Goal: Task Accomplishment & Management: Complete application form

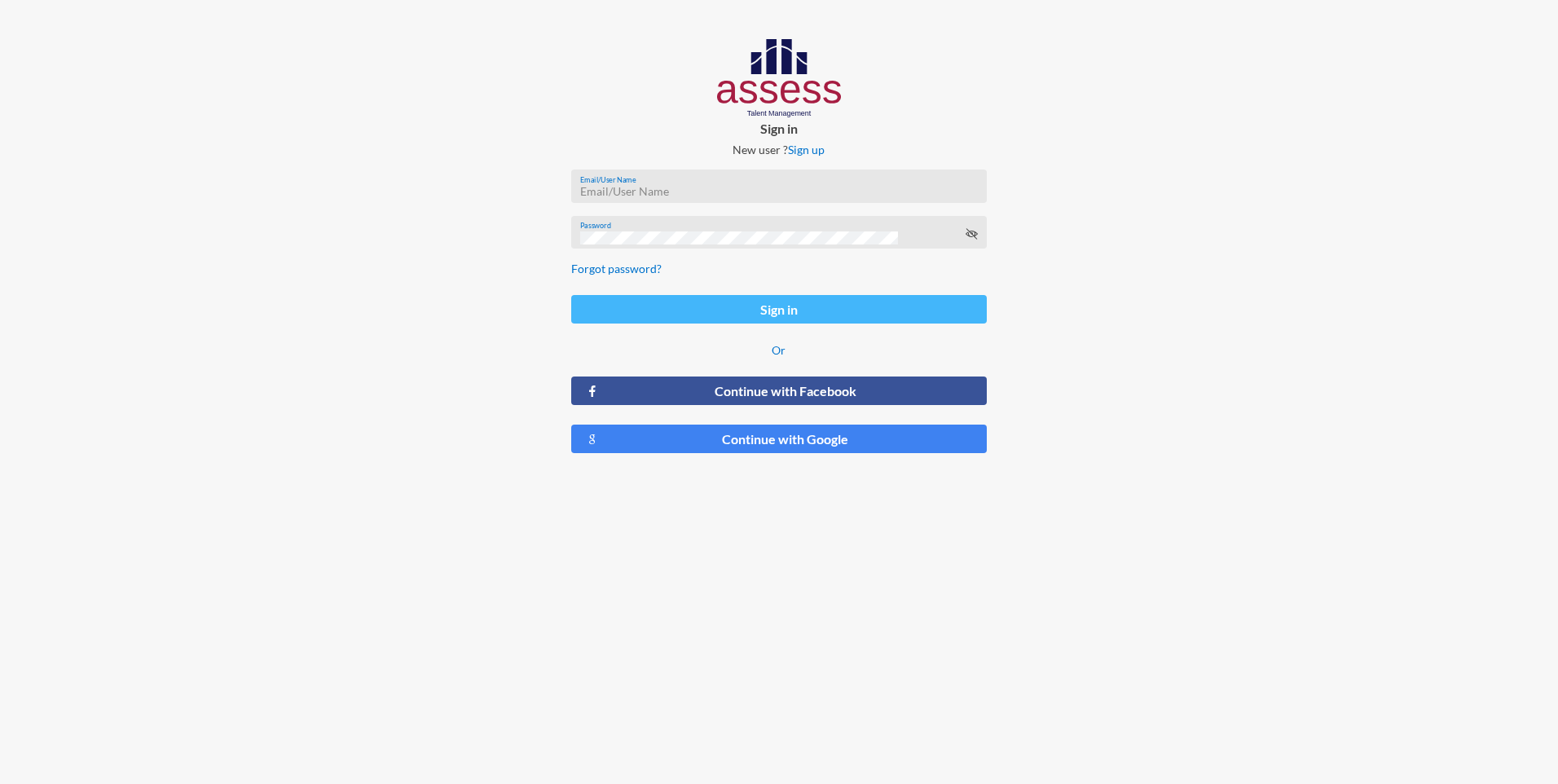
type input "[EMAIL_ADDRESS][DOMAIN_NAME]"
click at [763, 310] on button "Sign in" at bounding box center [779, 309] width 414 height 29
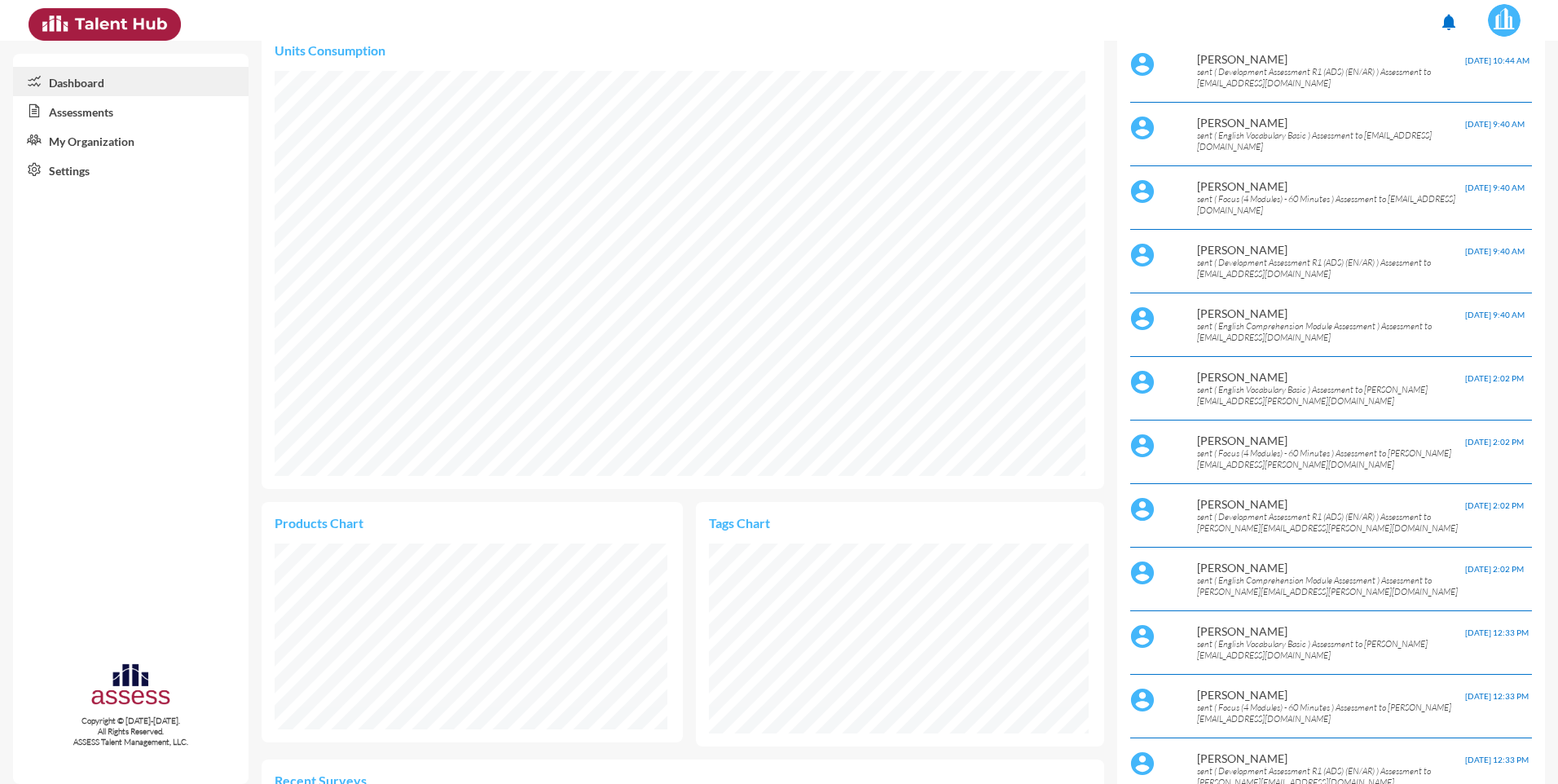
scroll to position [261, 0]
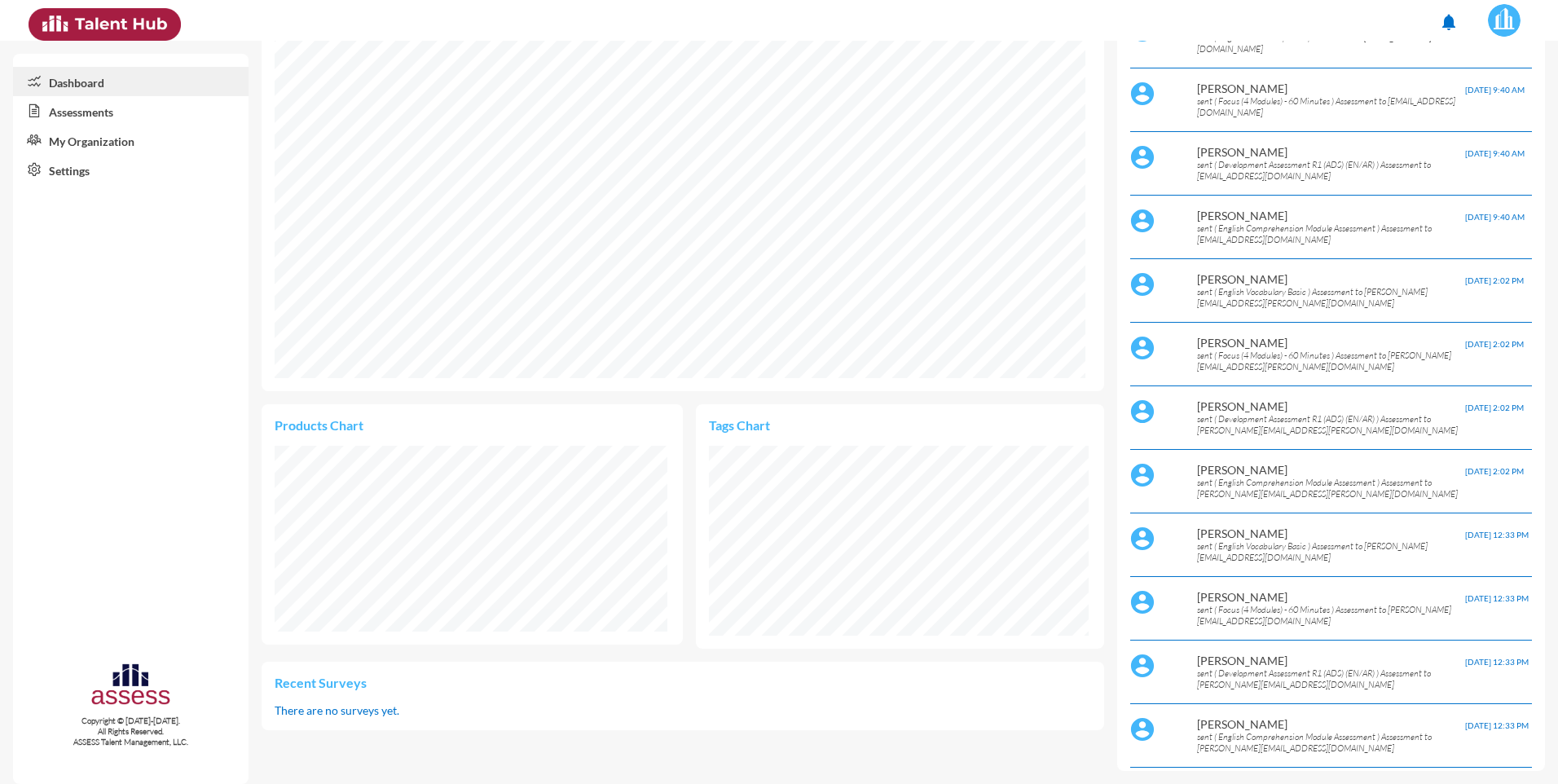
click at [107, 112] on link "Assessments" at bounding box center [130, 111] width 235 height 30
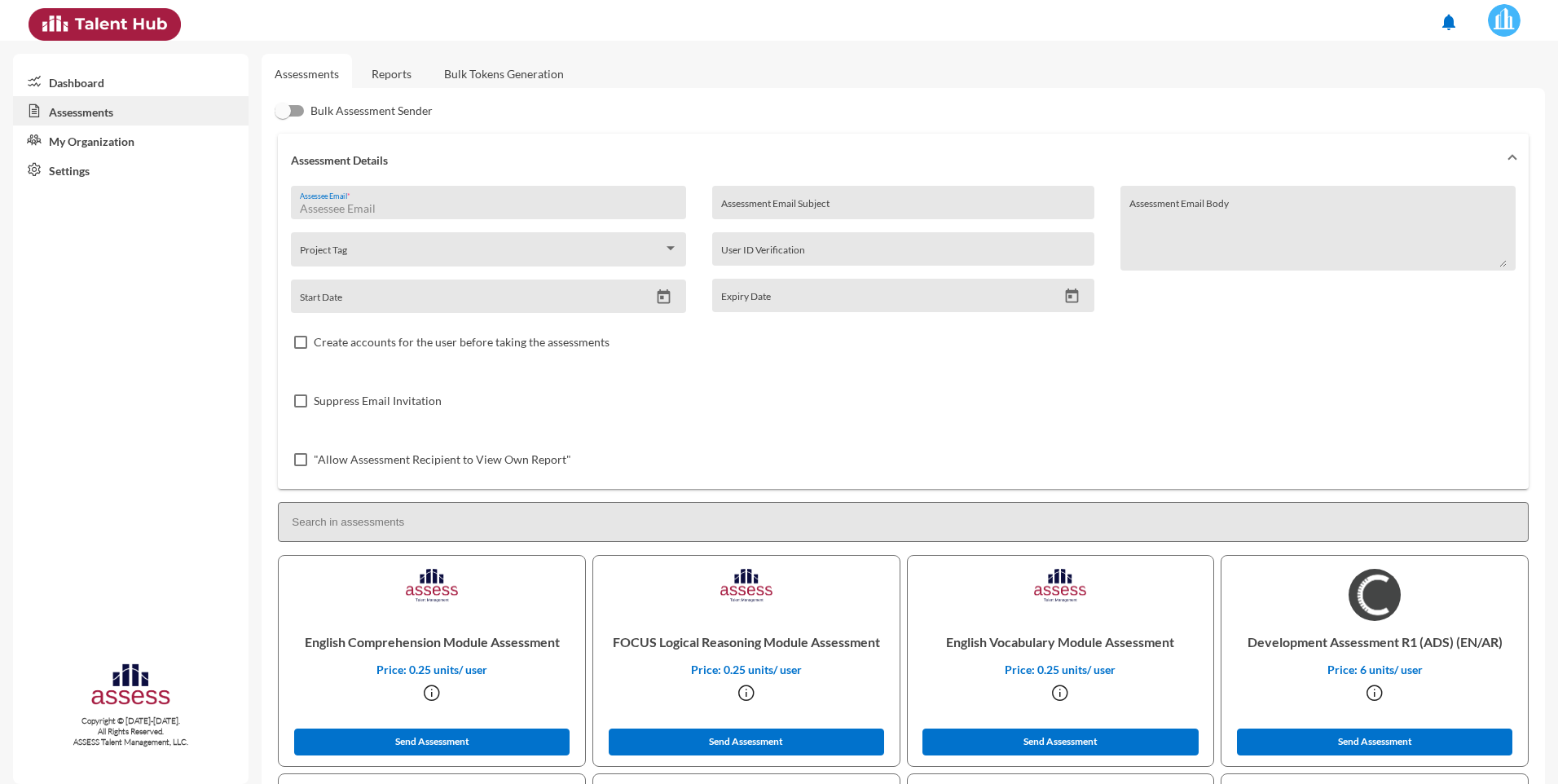
click at [397, 202] on input "Assessee Email *" at bounding box center [489, 209] width 378 height 13
click at [711, 410] on div "Suppress Email Invitation" at bounding box center [903, 400] width 1225 height 59
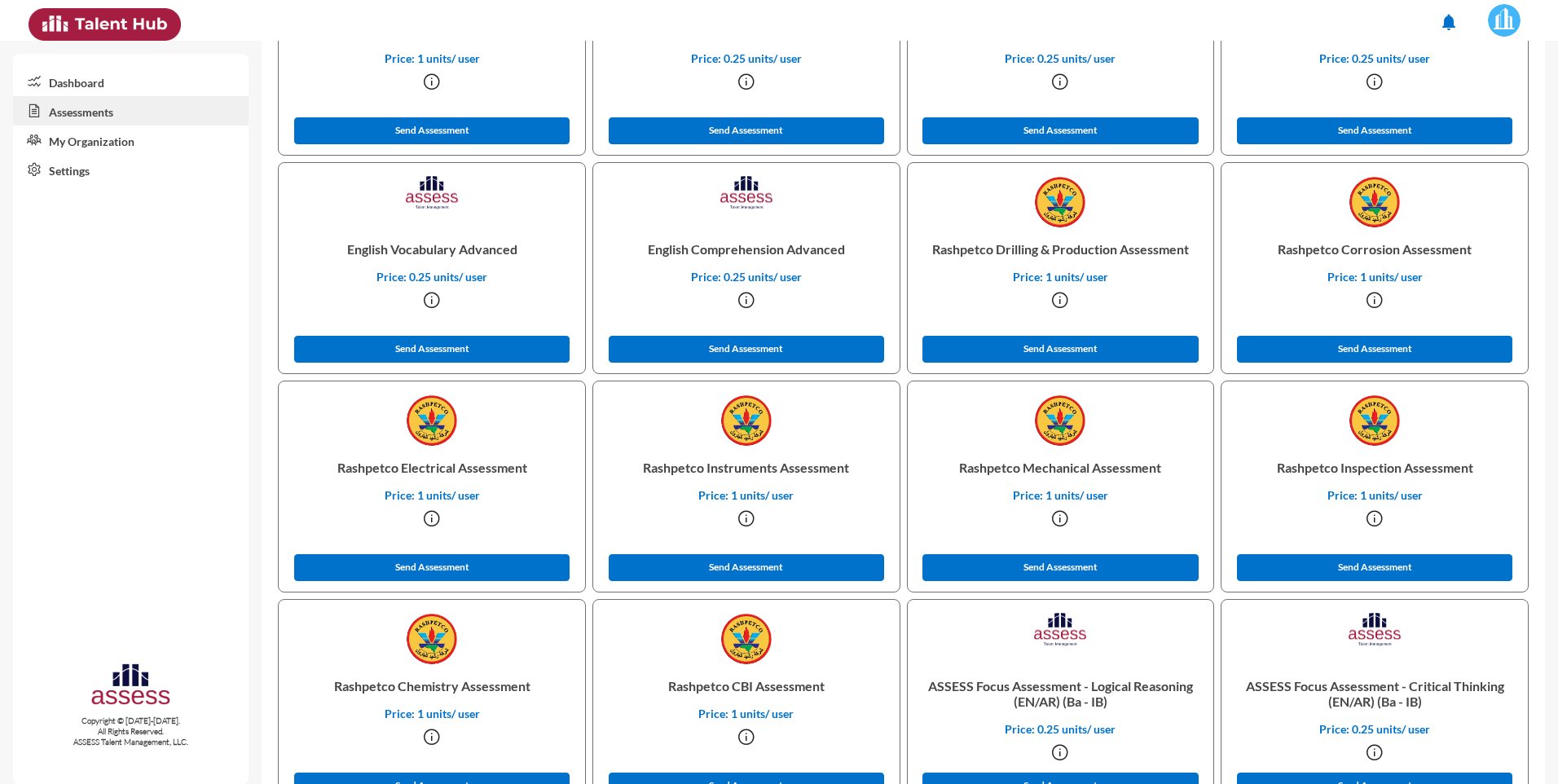
scroll to position [1360, 0]
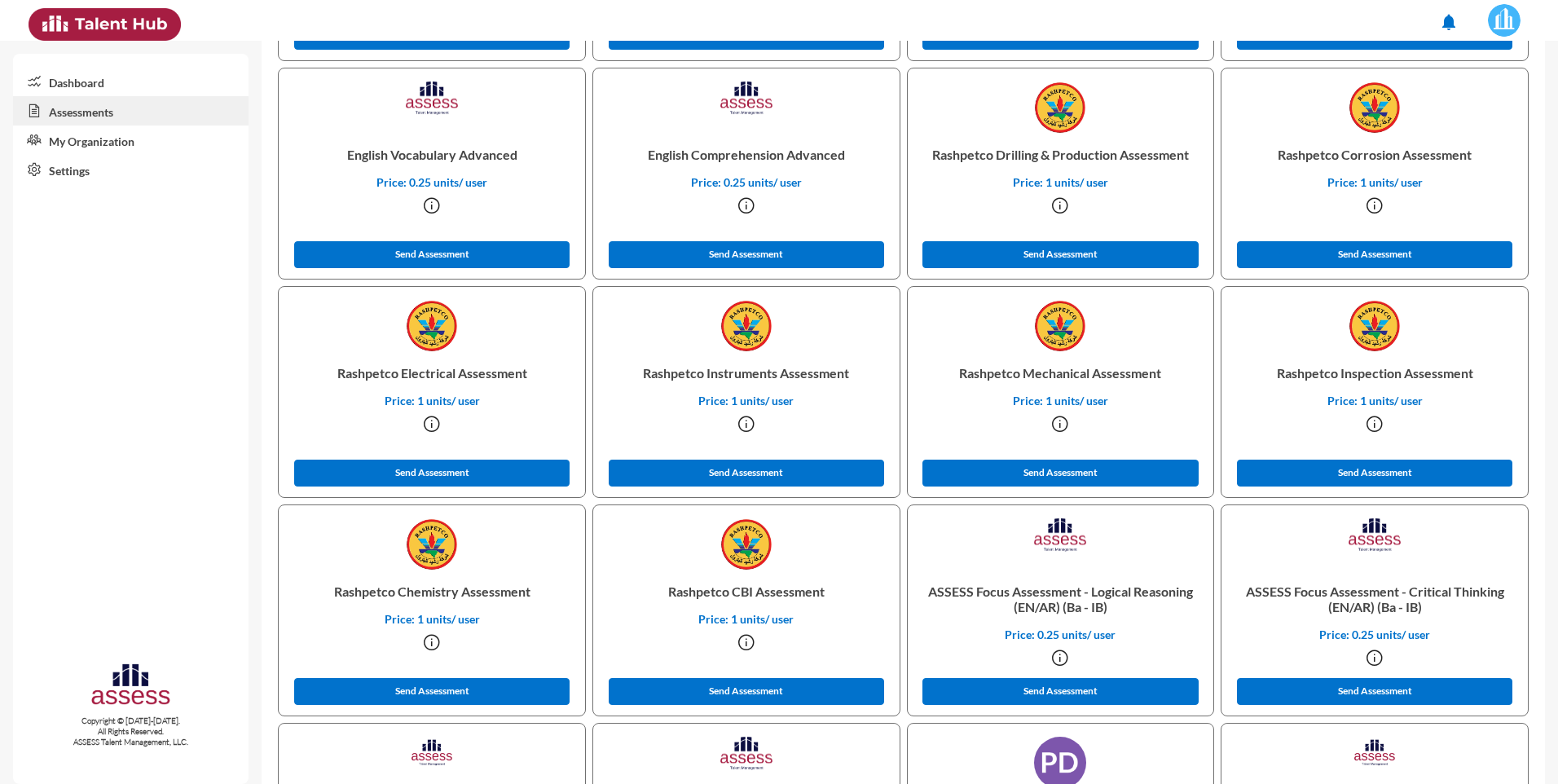
click at [749, 550] on img at bounding box center [746, 544] width 52 height 52
click at [740, 557] on img at bounding box center [746, 544] width 52 height 52
click at [726, 692] on button "Send Assessment" at bounding box center [746, 691] width 276 height 27
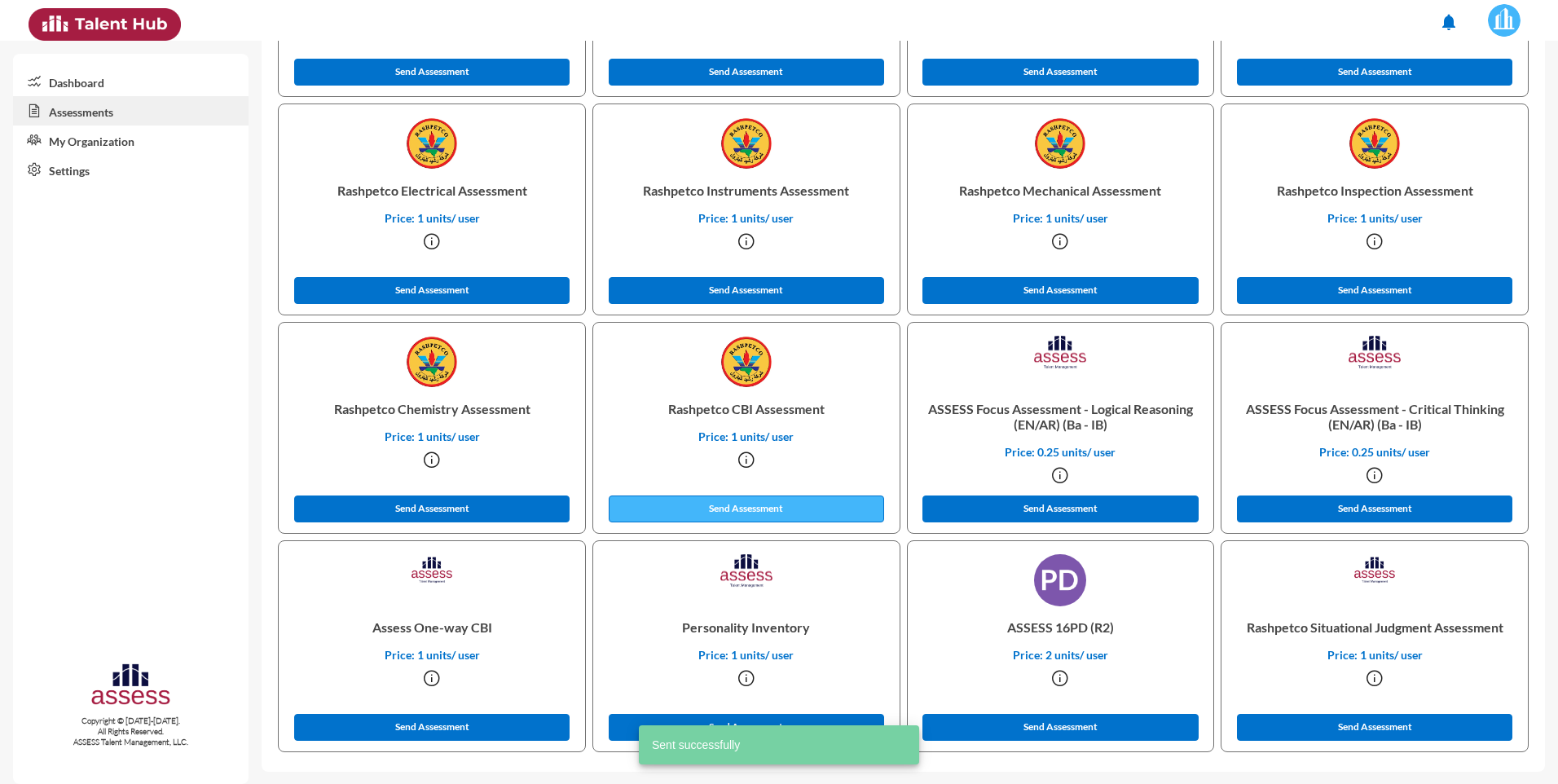
scroll to position [1544, 0]
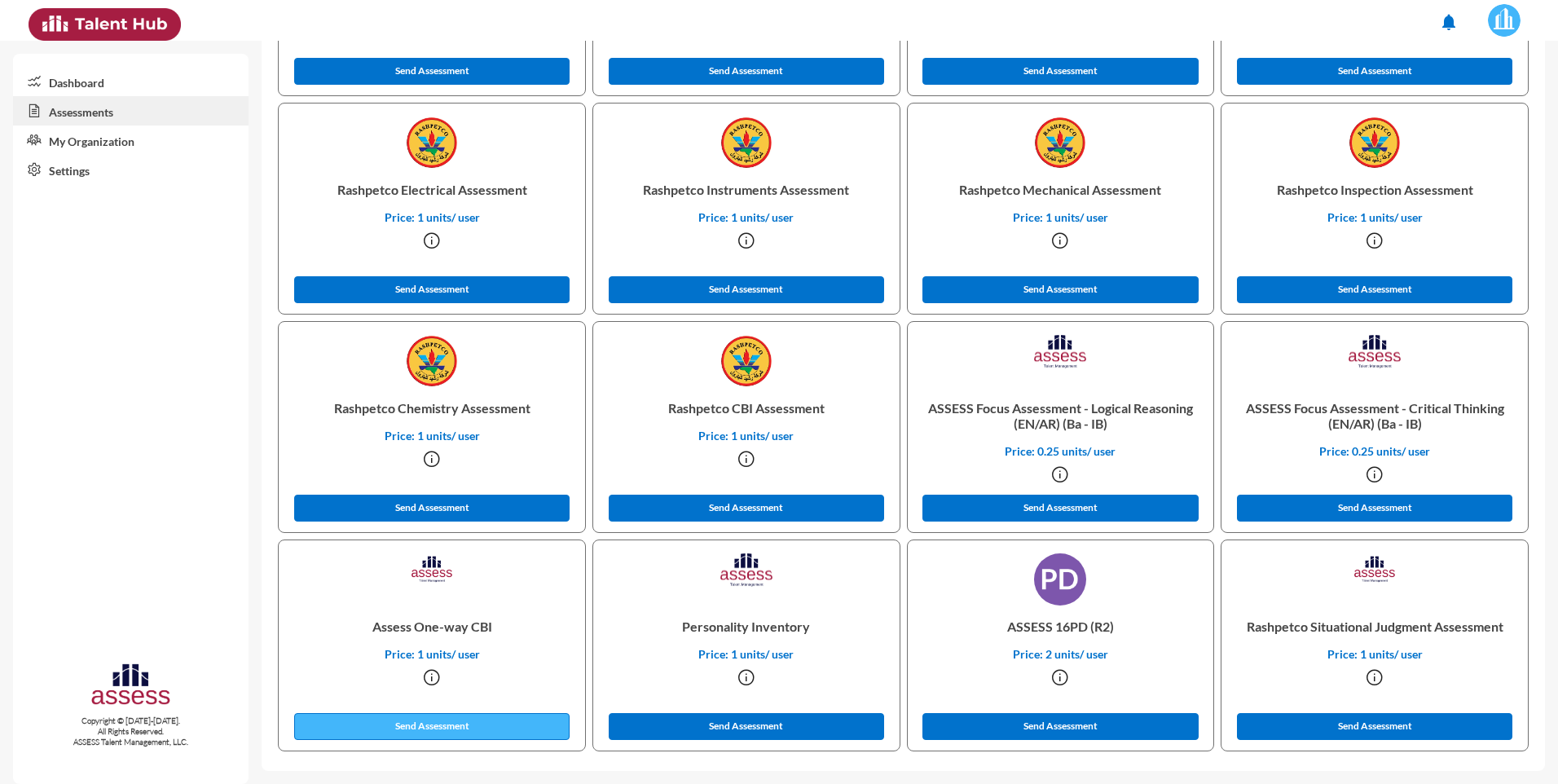
click at [410, 722] on button "Send Assessment" at bounding box center [432, 726] width 276 height 27
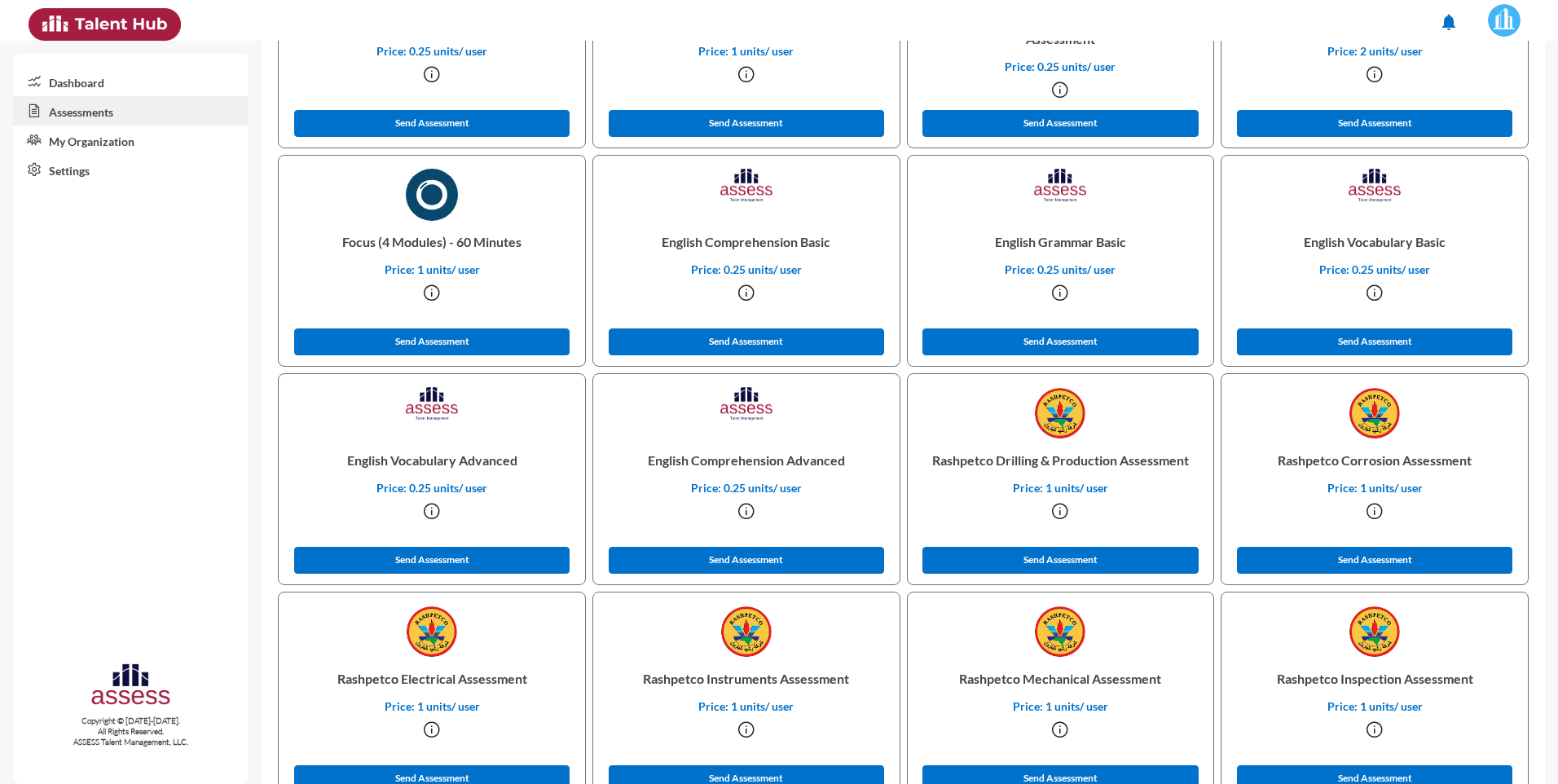
scroll to position [810, 0]
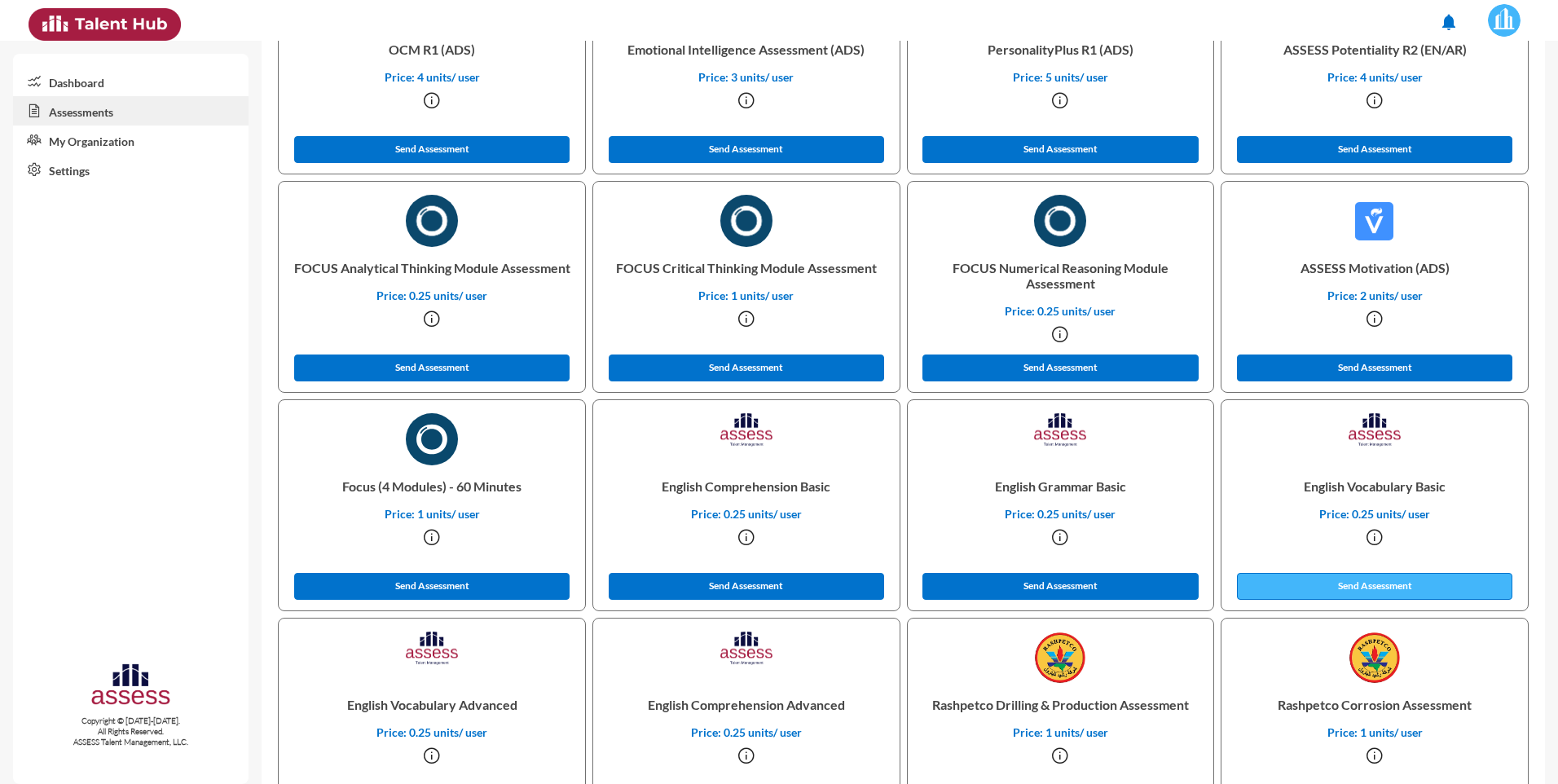
click at [1350, 585] on button "Send Assessment" at bounding box center [1375, 586] width 276 height 27
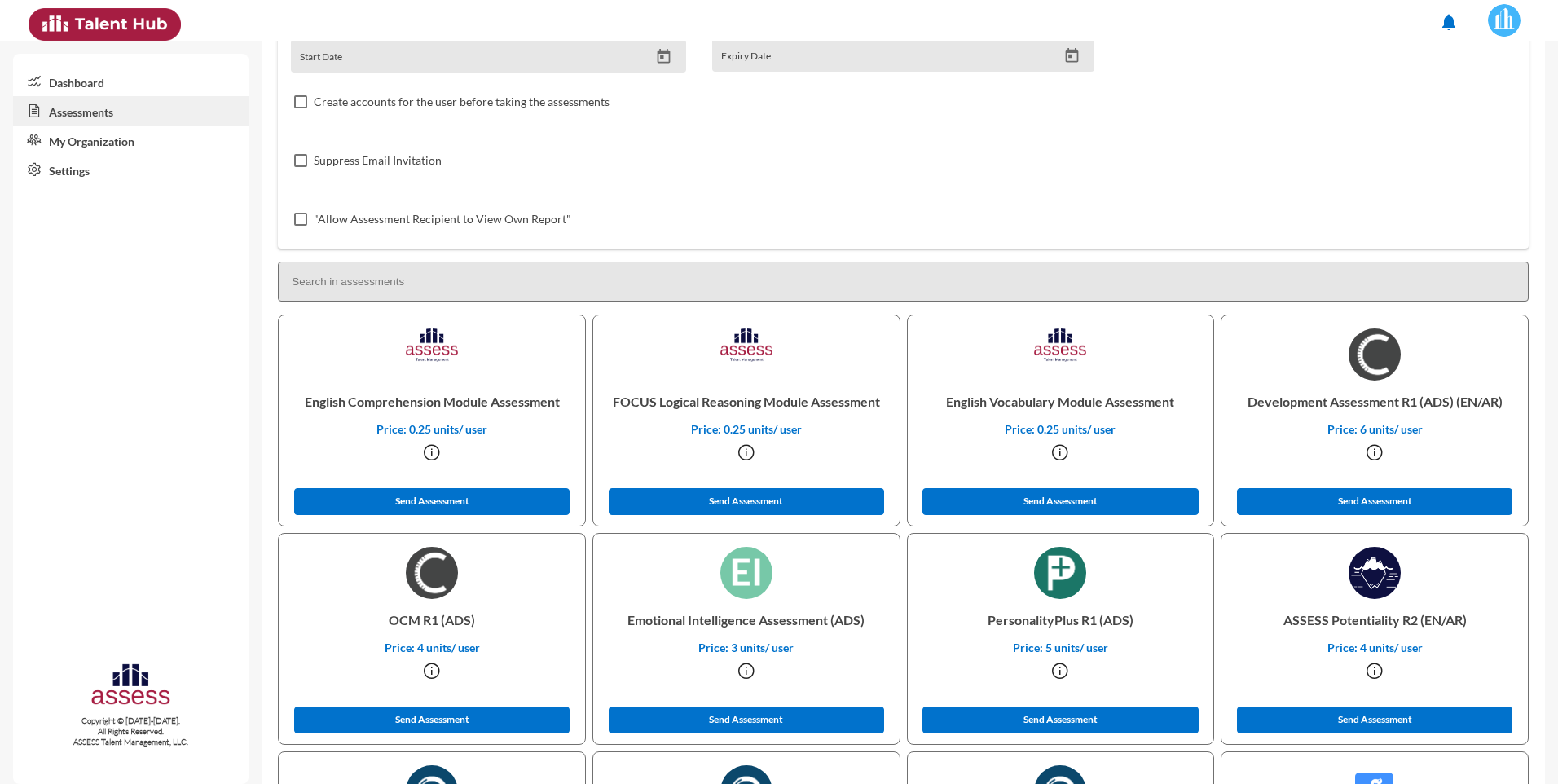
scroll to position [0, 0]
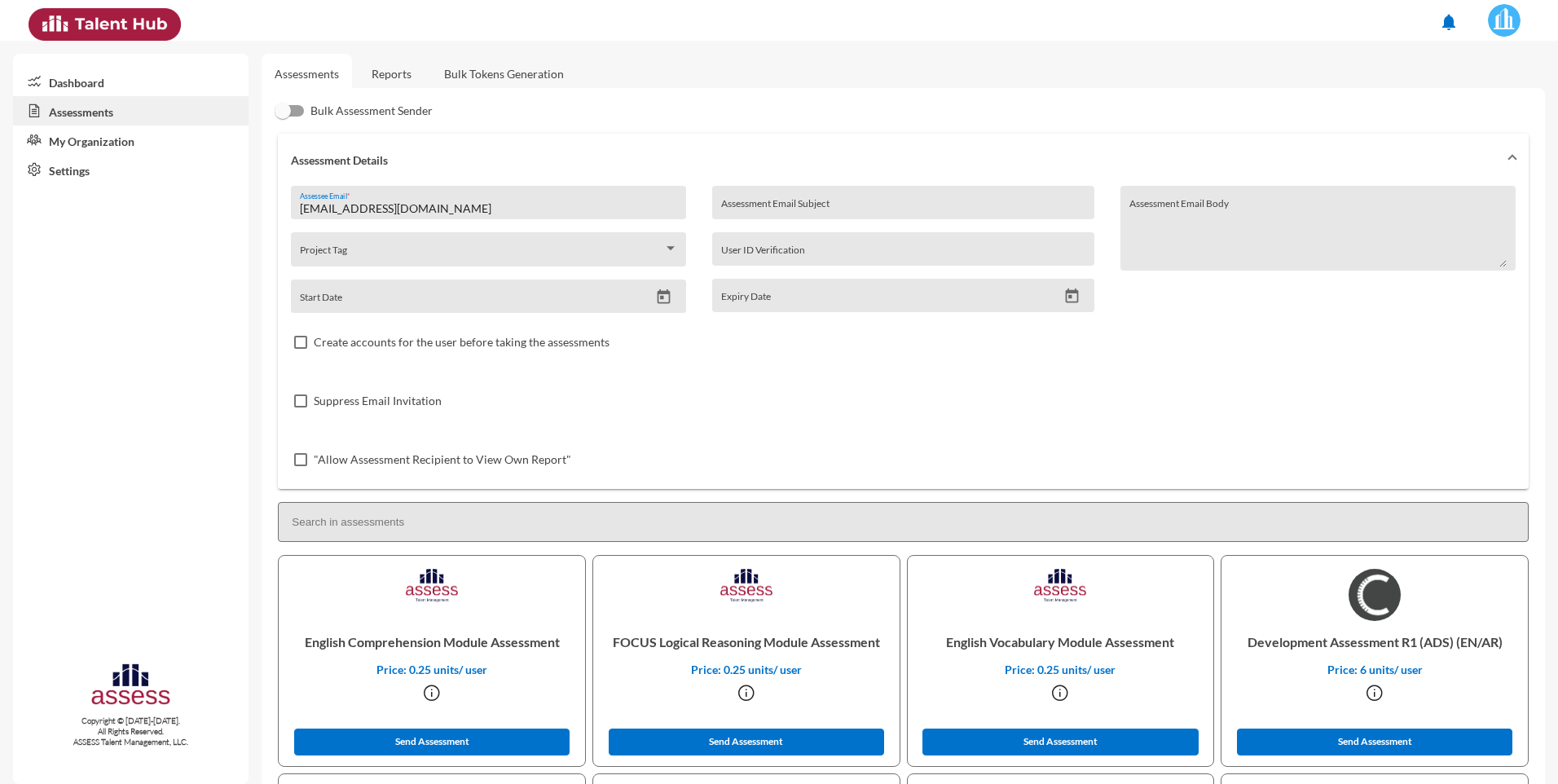
click at [454, 202] on input "[EMAIL_ADDRESS][DOMAIN_NAME]" at bounding box center [489, 209] width 378 height 13
click at [414, 158] on mat-panel-title "Assessment Details" at bounding box center [893, 160] width 1205 height 14
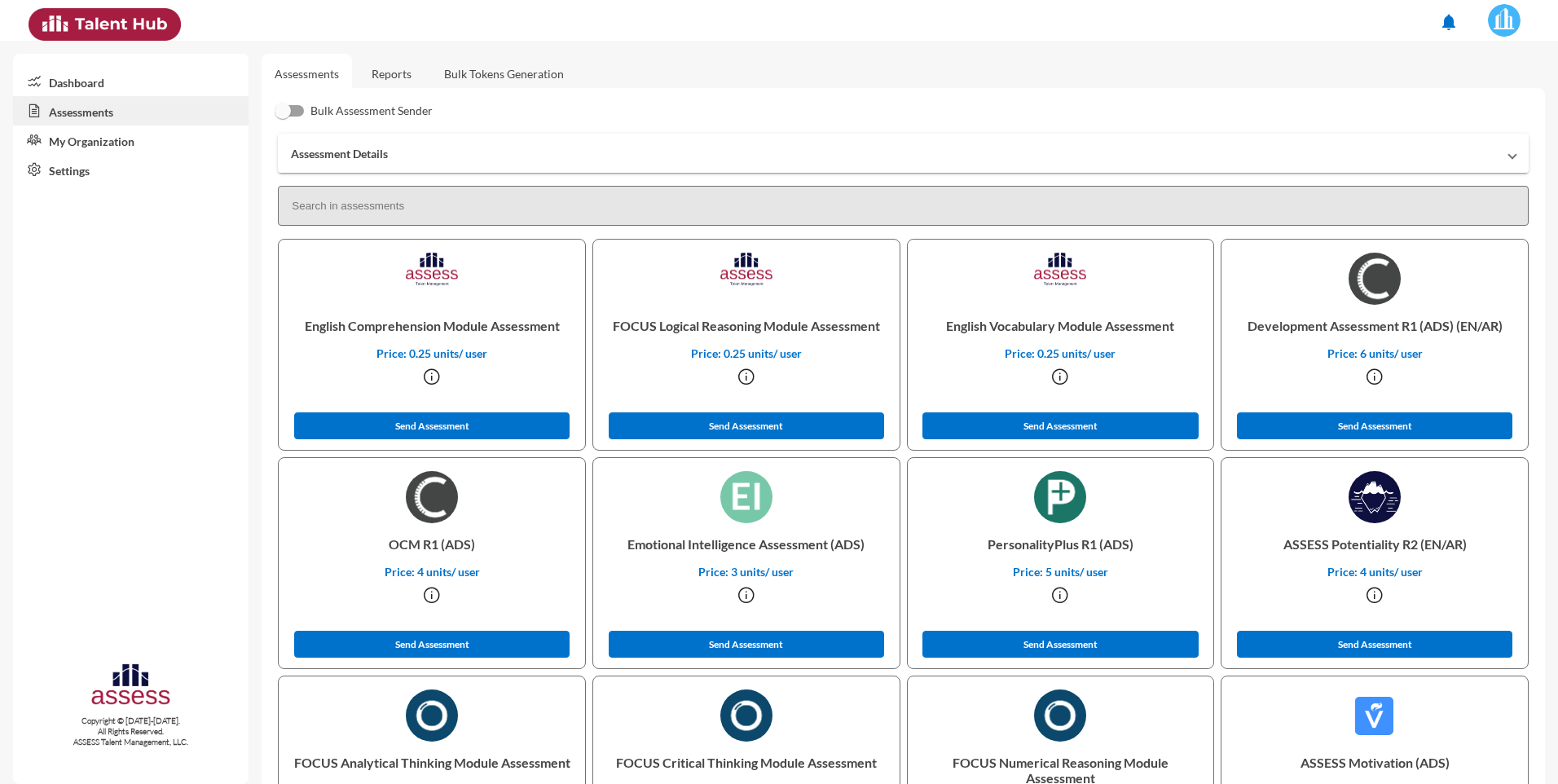
click at [386, 156] on mat-panel-title "Assessment Details" at bounding box center [893, 153] width 1205 height 14
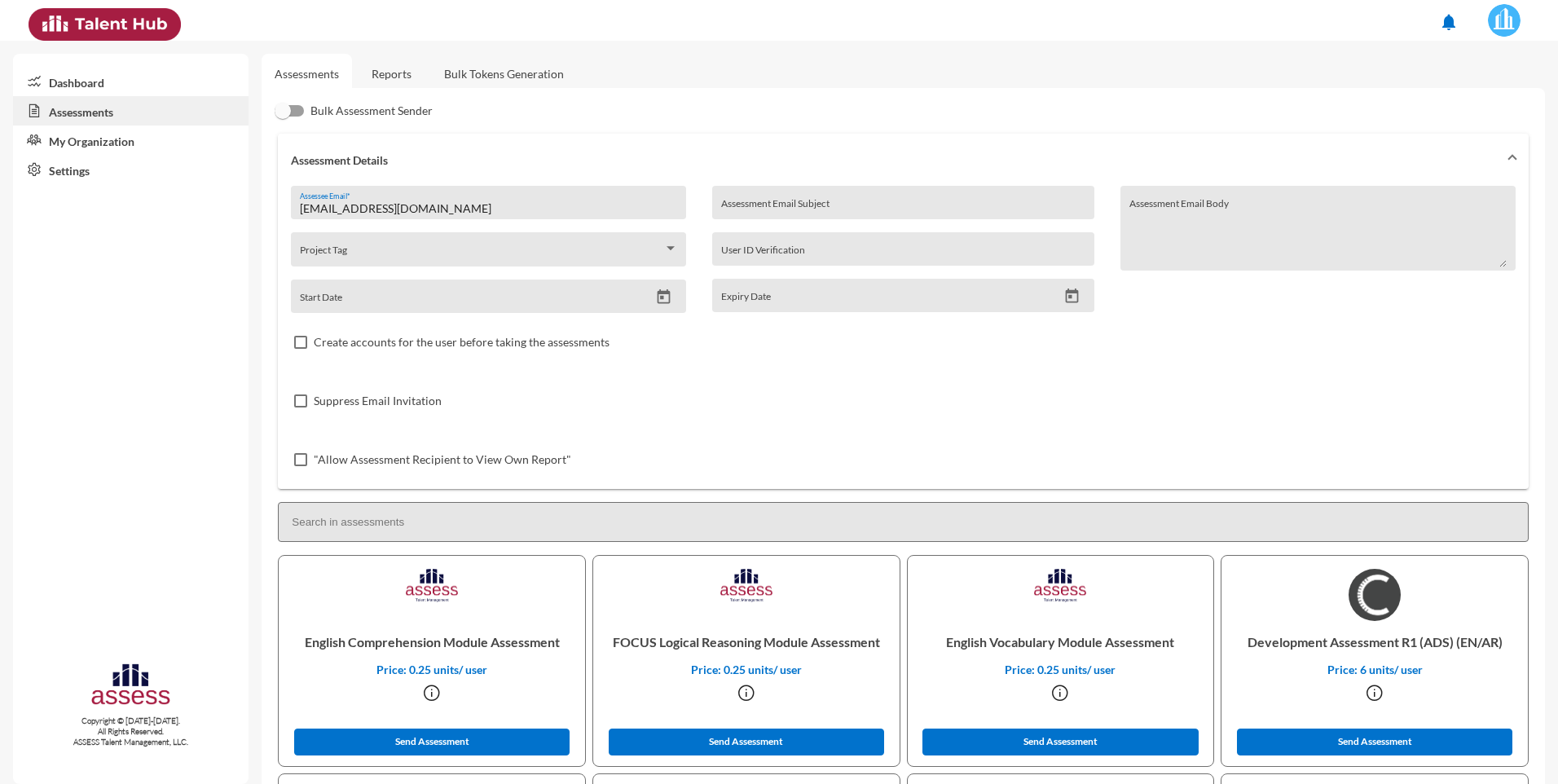
click at [341, 204] on input "[EMAIL_ADDRESS][DOMAIN_NAME]" at bounding box center [489, 209] width 378 height 13
drag, startPoint x: 447, startPoint y: 208, endPoint x: 180, endPoint y: 208, distance: 267.0
click at [180, 208] on mat-sidenav-container "Dashboard Assessments My Organization Settings Copyright © [DATE]-[DATE]. All R…" at bounding box center [779, 412] width 1558 height 743
type input "[EMAIL_ADDRESS][DOMAIN_NAME]"
click at [1295, 367] on div "Create accounts for the user before taking the assessments" at bounding box center [903, 342] width 1225 height 59
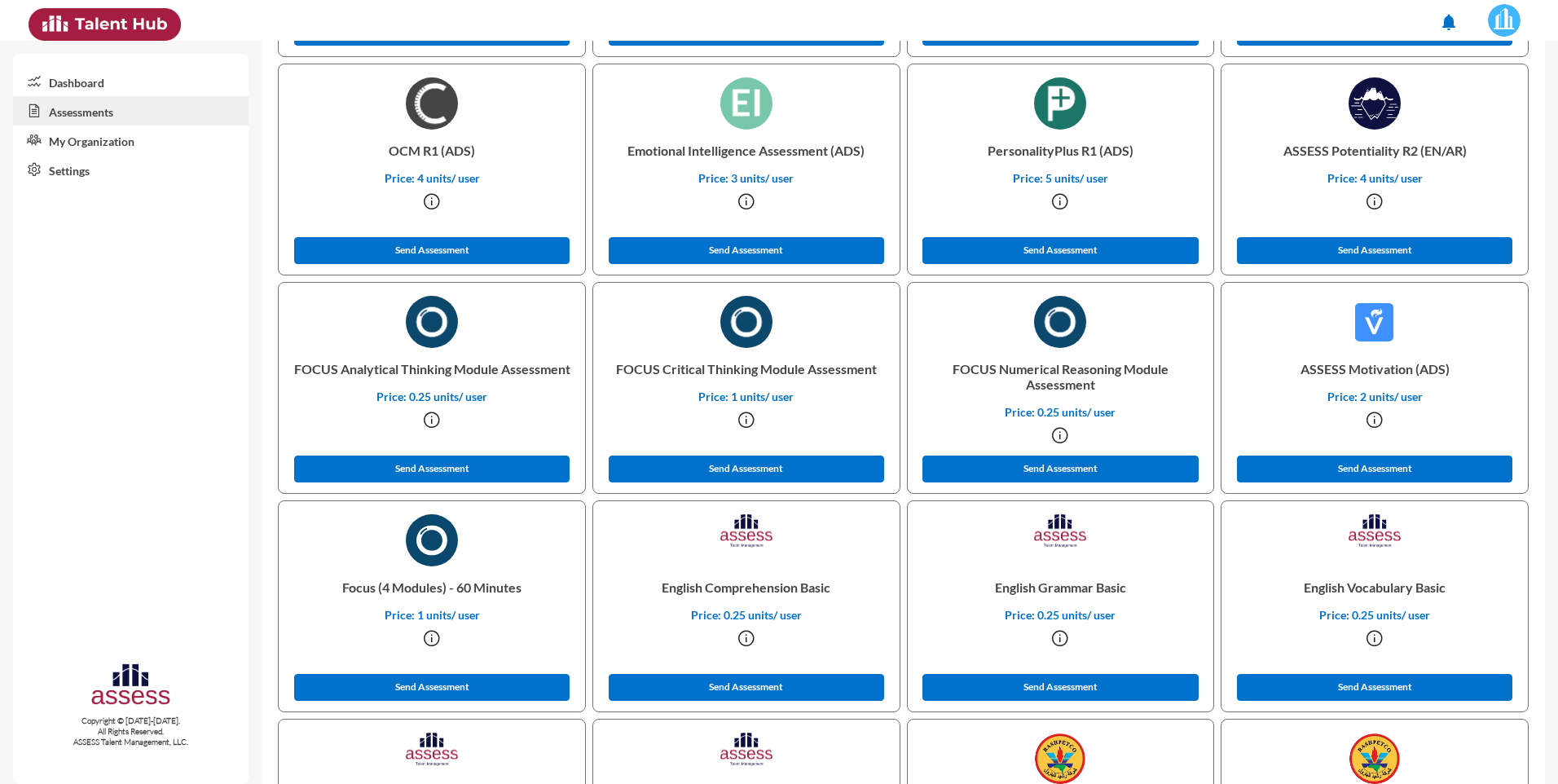
scroll to position [725, 0]
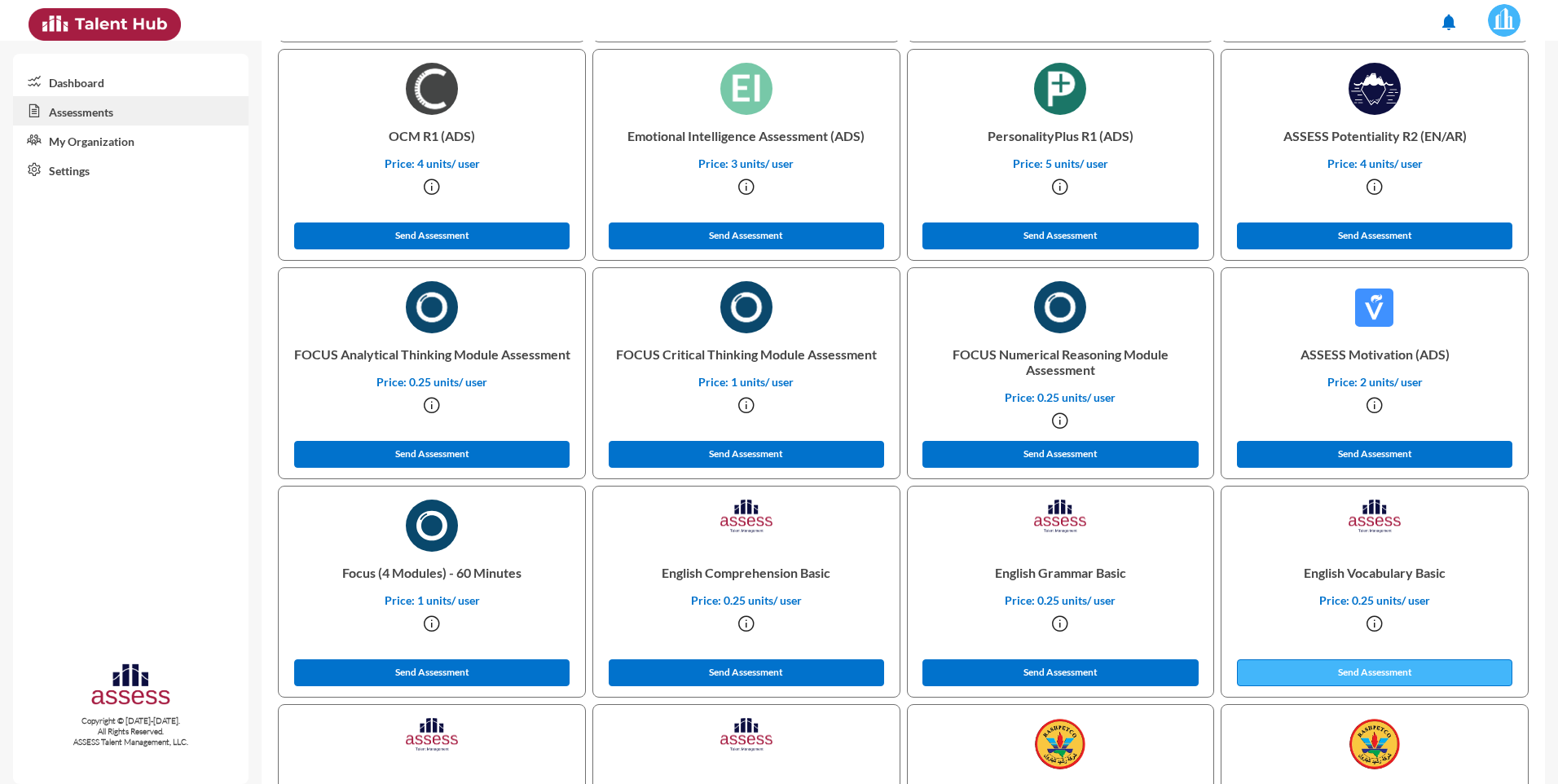
click at [1350, 668] on button "Send Assessment" at bounding box center [1375, 673] width 276 height 27
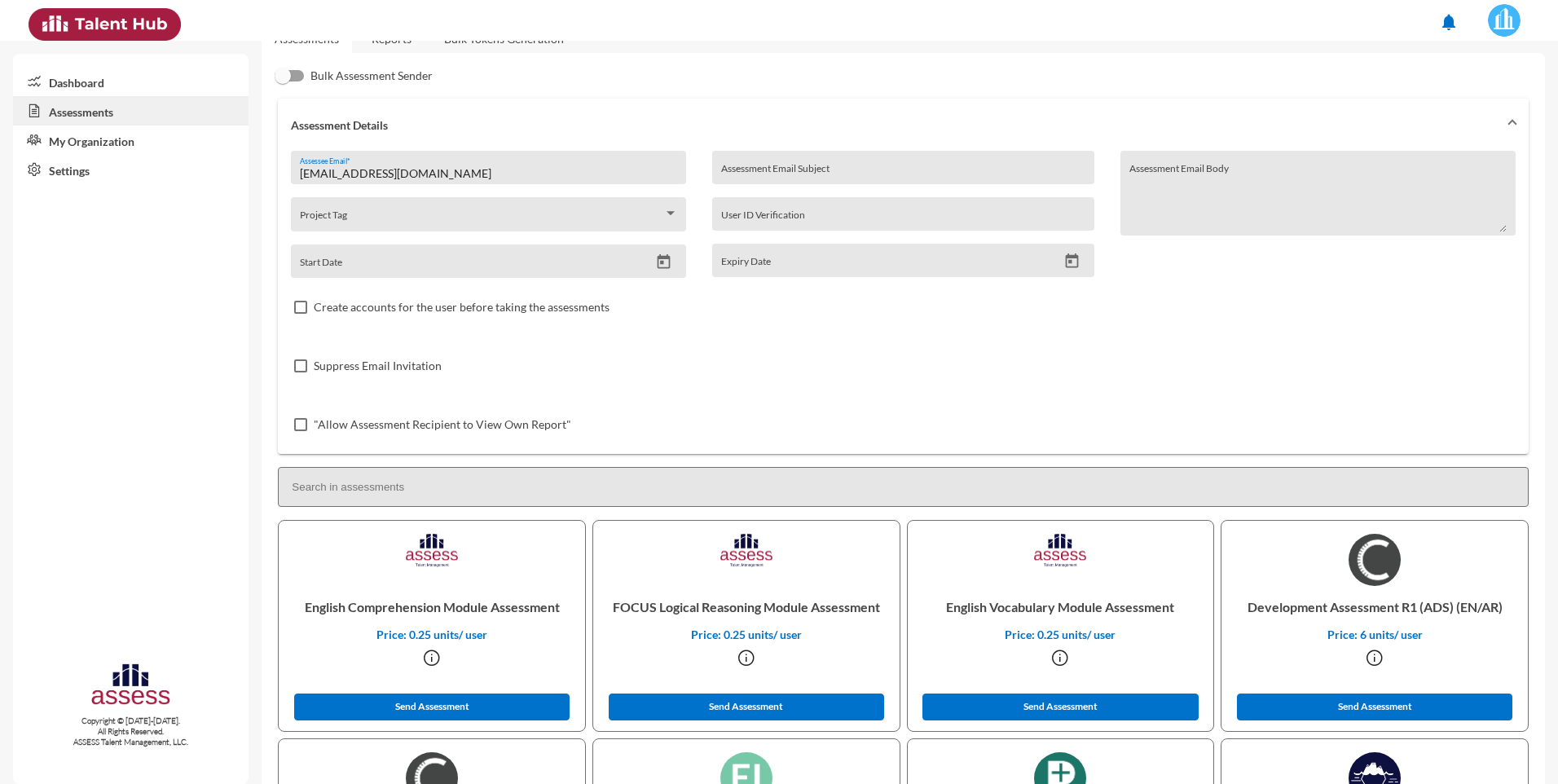
scroll to position [0, 0]
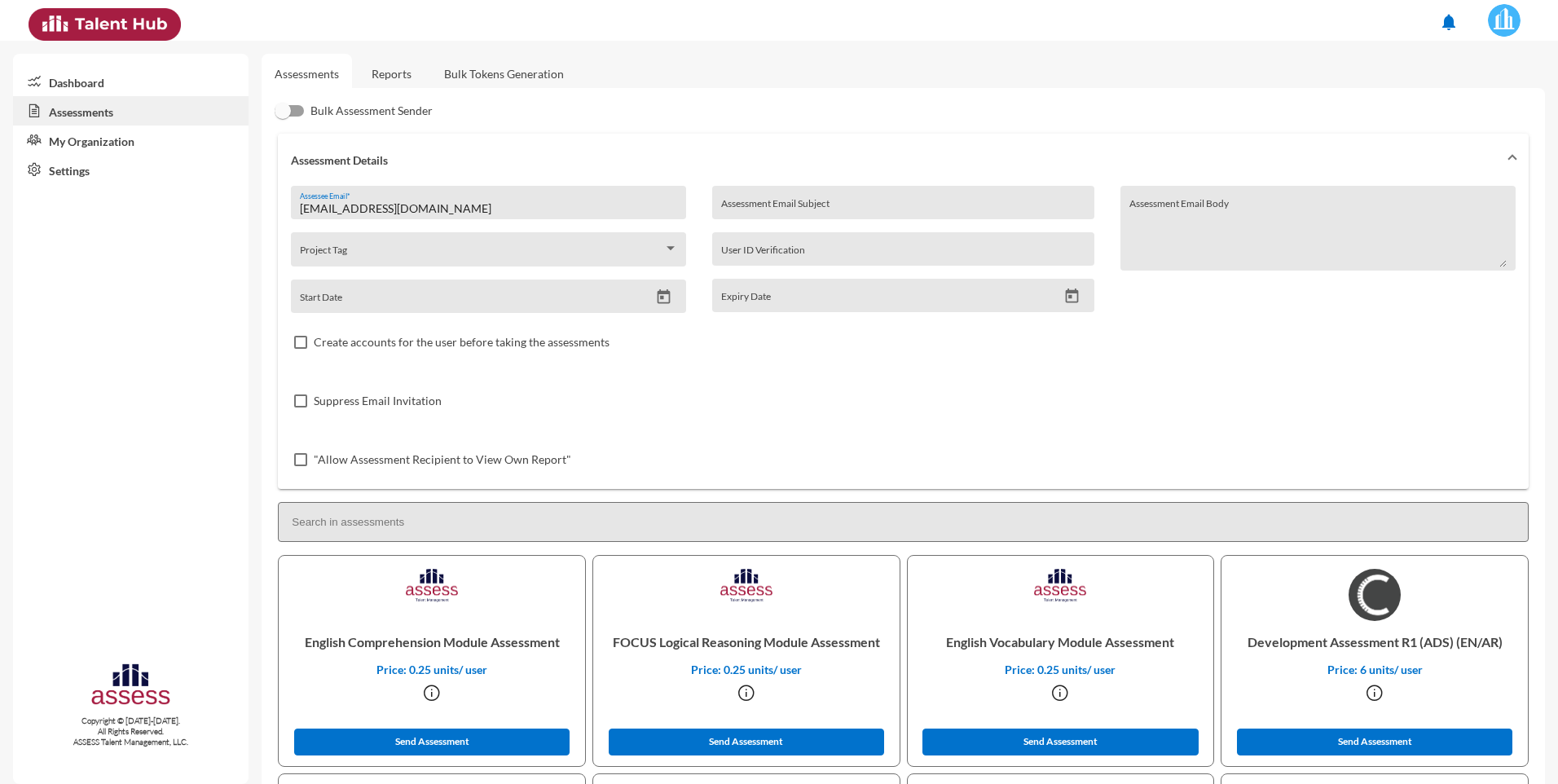
click at [915, 400] on div "Suppress Email Invitation" at bounding box center [903, 400] width 1225 height 59
click at [353, 199] on div "Assessee Email *" at bounding box center [489, 207] width 378 height 25
drag, startPoint x: 412, startPoint y: 203, endPoint x: 424, endPoint y: 203, distance: 12.0
click at [413, 203] on input "Assessee Email *" at bounding box center [489, 209] width 378 height 13
type input "[EMAIL_ADDRESS][DOMAIN_NAME]"
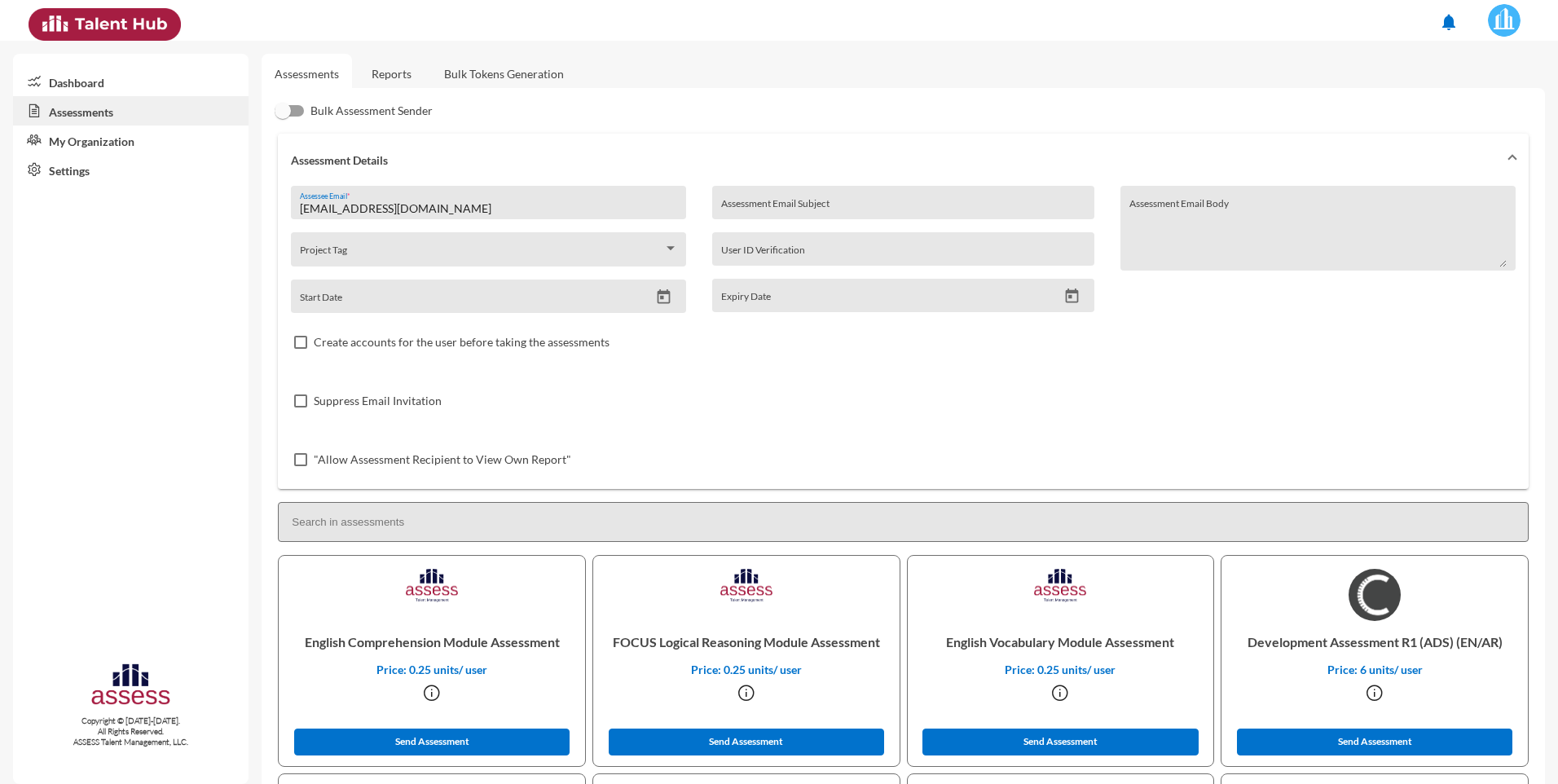
click at [1202, 411] on div "Suppress Email Invitation" at bounding box center [903, 400] width 1225 height 59
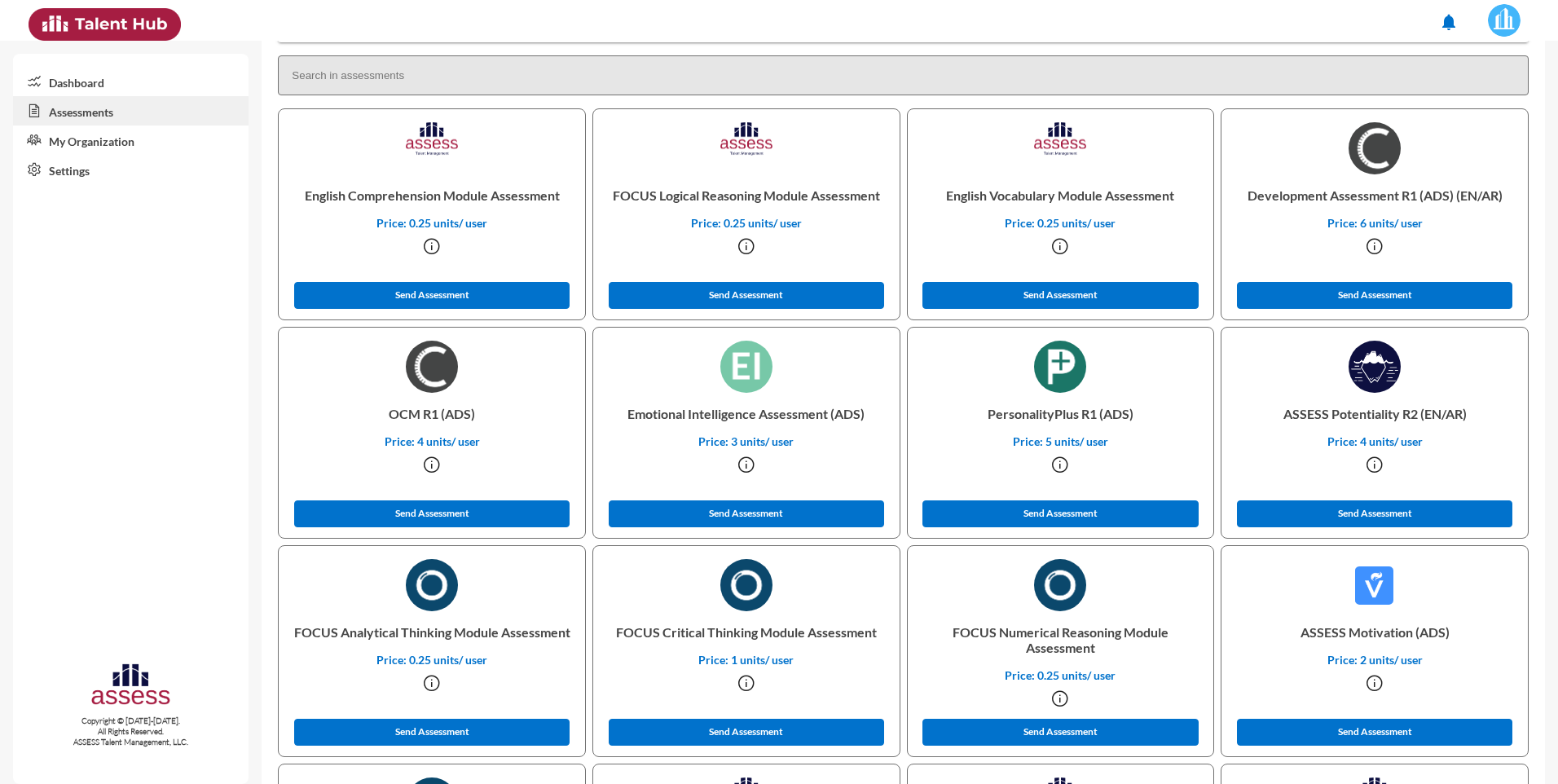
scroll to position [669, 0]
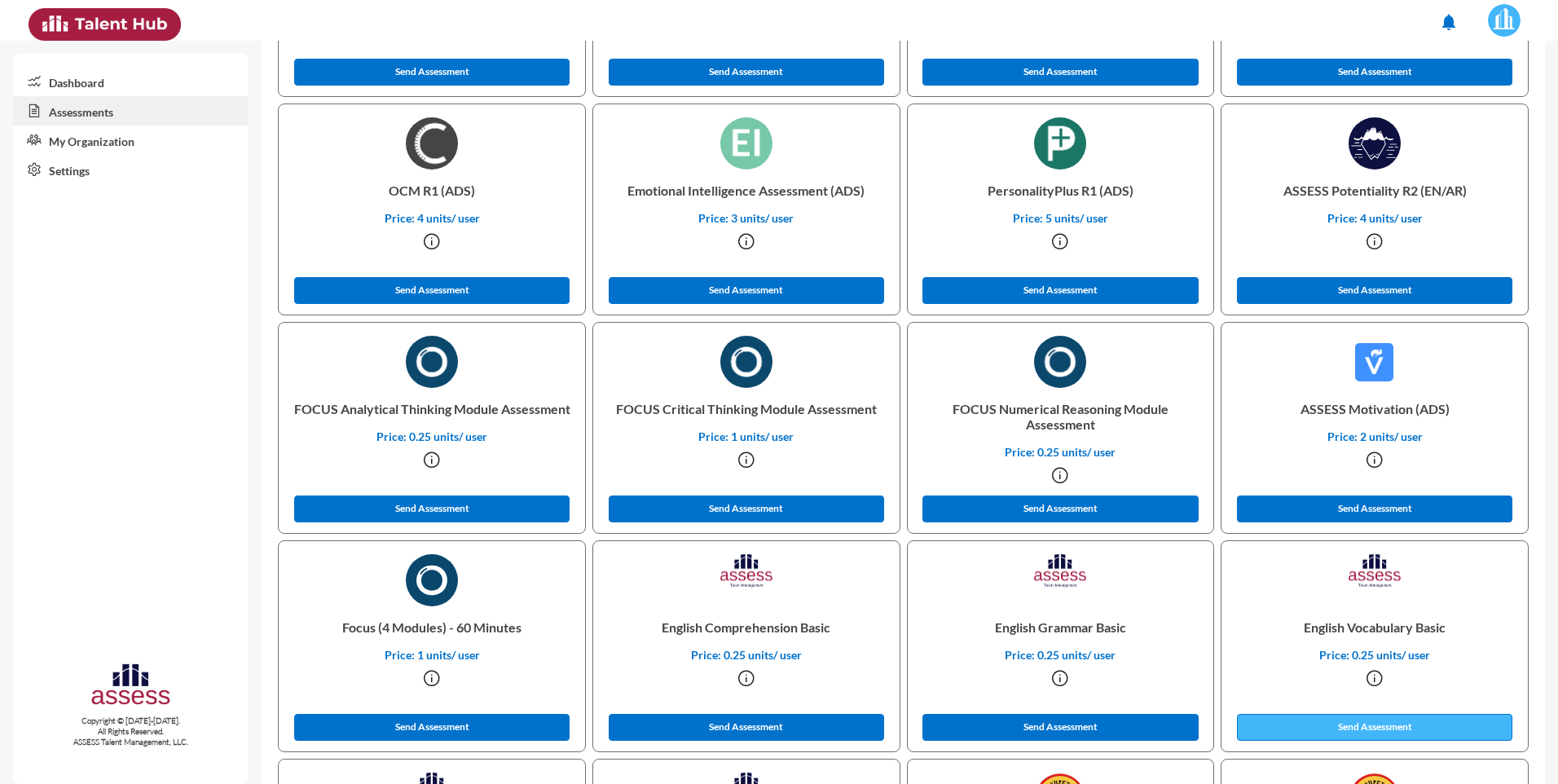
click at [1347, 725] on button "Send Assessment" at bounding box center [1375, 727] width 276 height 27
click at [1352, 724] on button "Send Assessment" at bounding box center [1375, 727] width 276 height 27
